Goal: Transaction & Acquisition: Download file/media

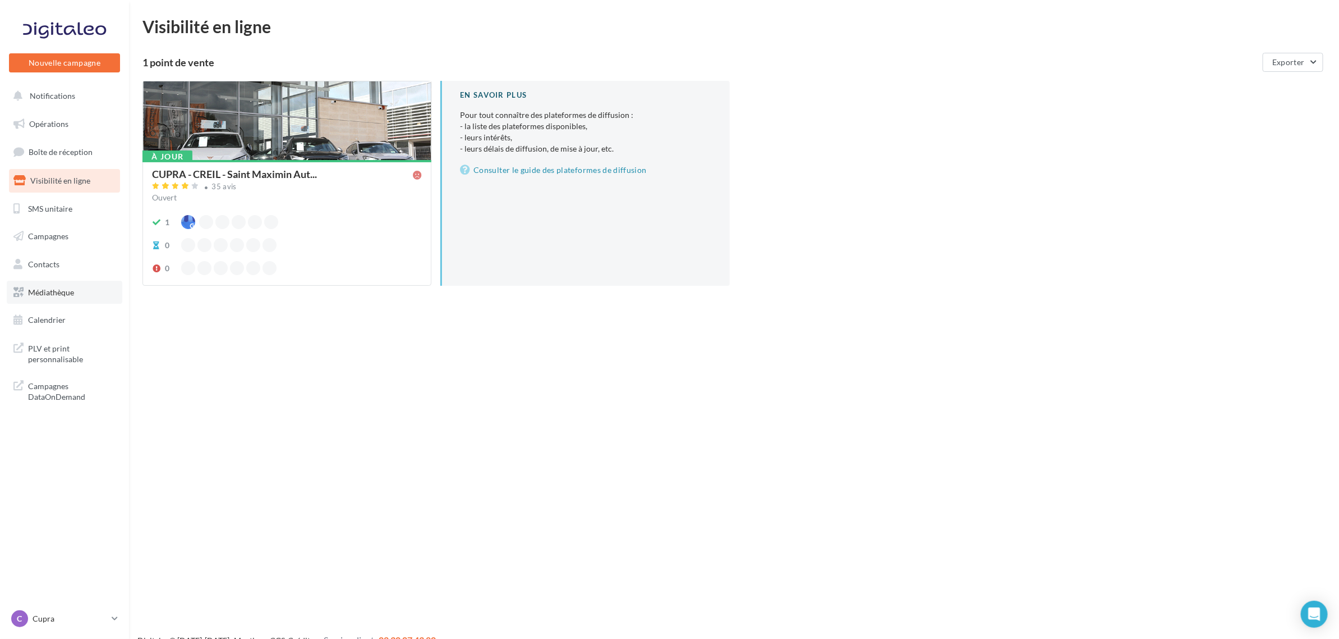
click at [74, 284] on link "Médiathèque" at bounding box center [65, 293] width 116 height 24
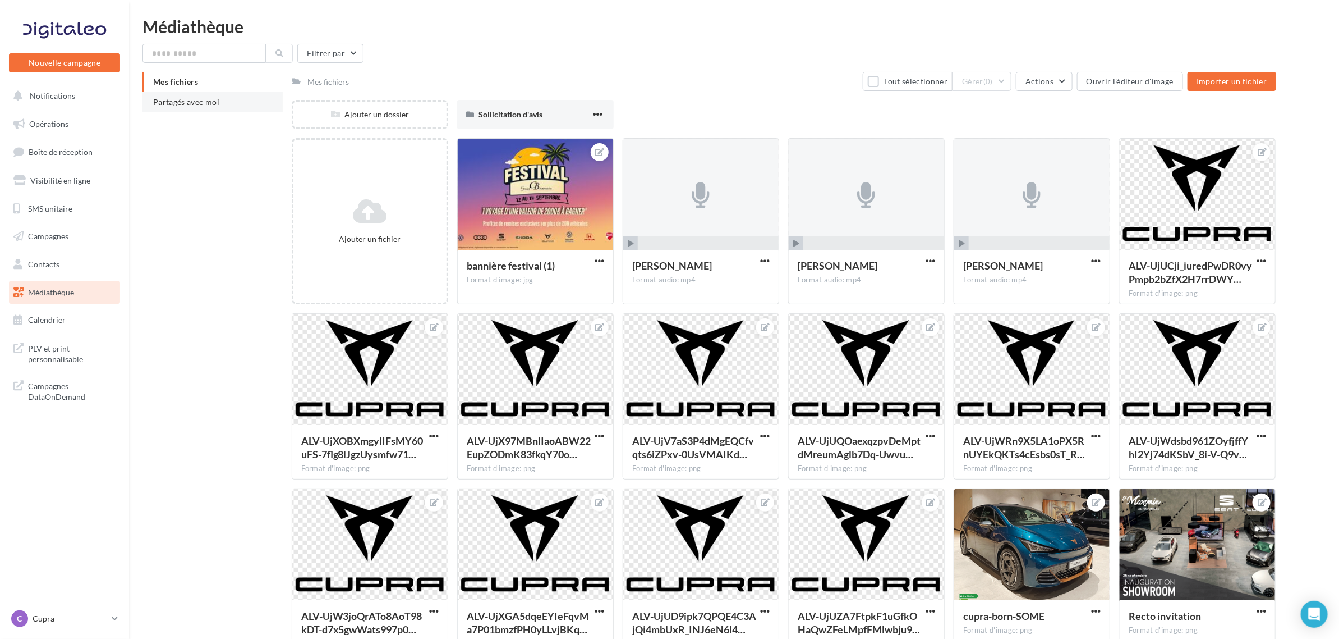
click at [227, 111] on li "Partagés avec moi" at bounding box center [213, 102] width 140 height 20
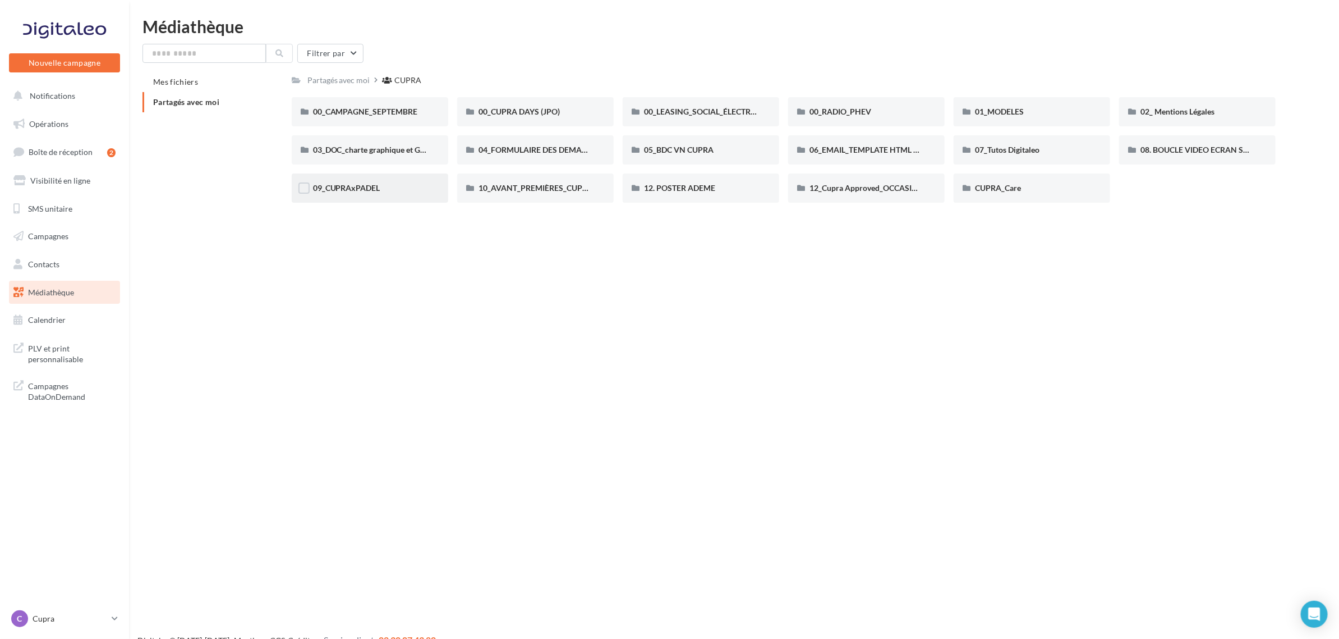
click at [363, 194] on div "09_CUPRAxPADEL" at bounding box center [370, 187] width 114 height 11
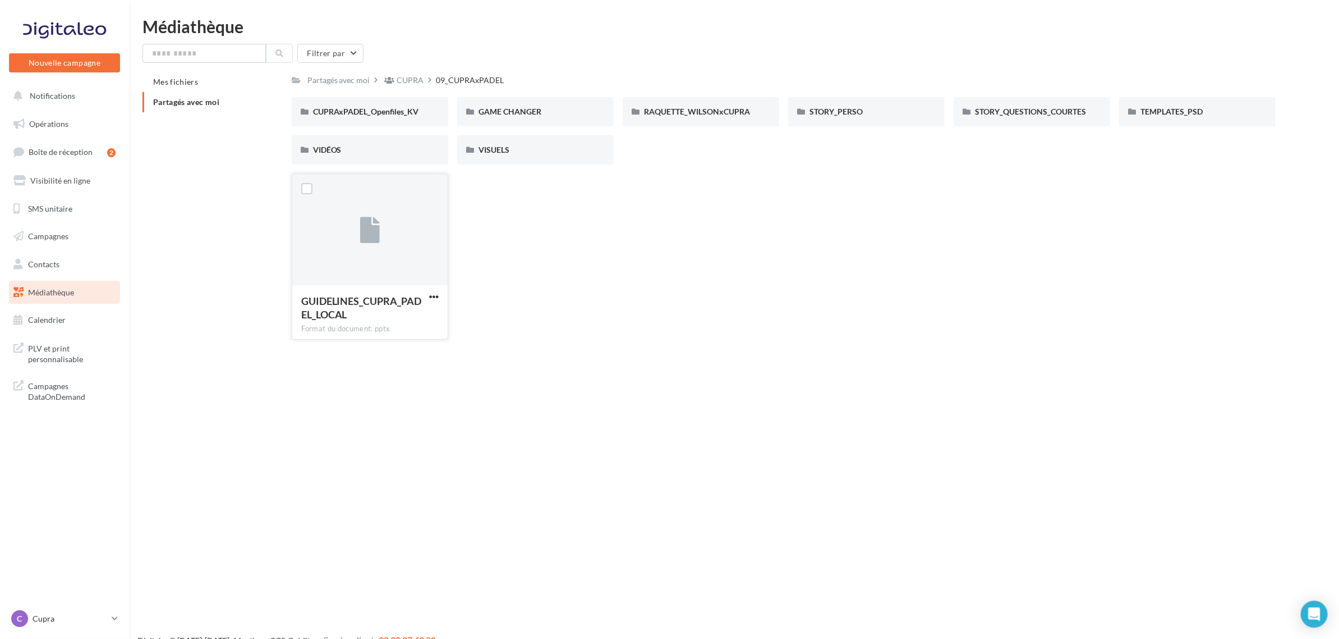
click at [378, 256] on div at bounding box center [369, 230] width 155 height 112
click at [431, 300] on span "button" at bounding box center [434, 297] width 10 height 10
click at [424, 315] on button "Télécharger" at bounding box center [385, 318] width 112 height 29
click at [686, 306] on div "GUIDELINES_CUPRA_PADEL_LOCAL Format du document: pptx GUIDELINES_CUPRA_PADEL_LO…" at bounding box center [789, 260] width 994 height 175
click at [430, 298] on span "button" at bounding box center [434, 297] width 10 height 10
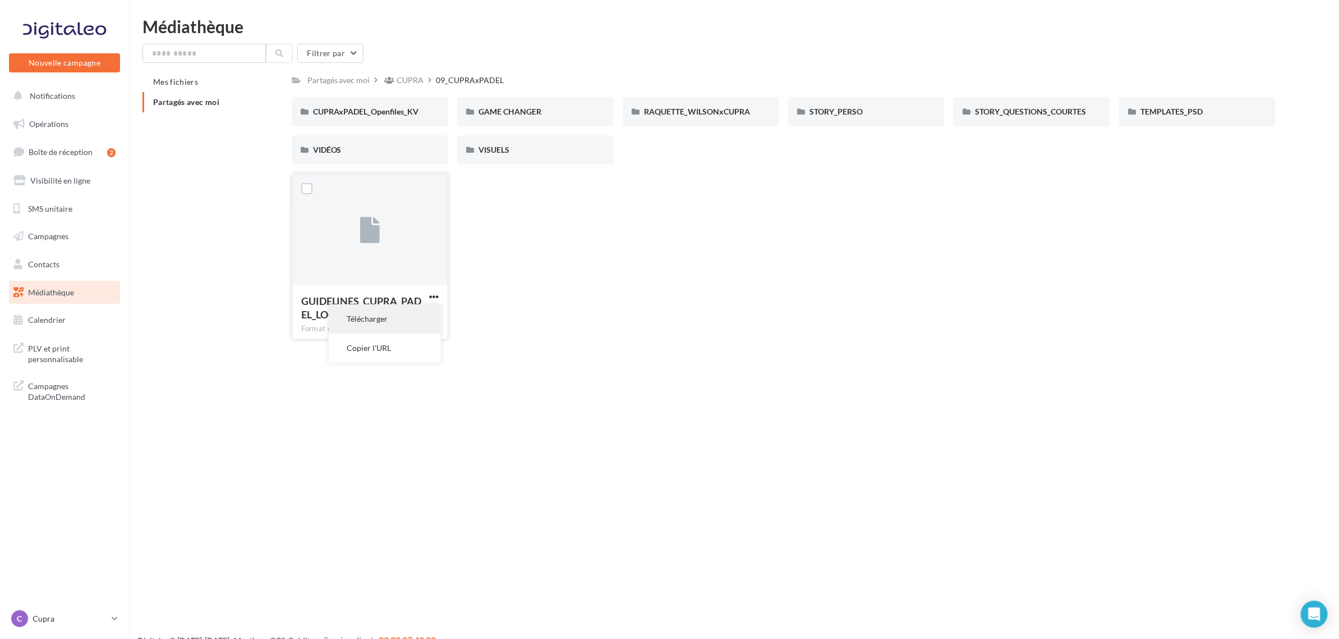
click at [418, 315] on button "Télécharger" at bounding box center [385, 318] width 112 height 29
click at [1331, 90] on div "Mes fichiers Partagés avec moi Partagés avec moi CUPRA 09_CUPRAxPADEL C Partagé…" at bounding box center [739, 210] width 1192 height 277
